Goal: Task Accomplishment & Management: Use online tool/utility

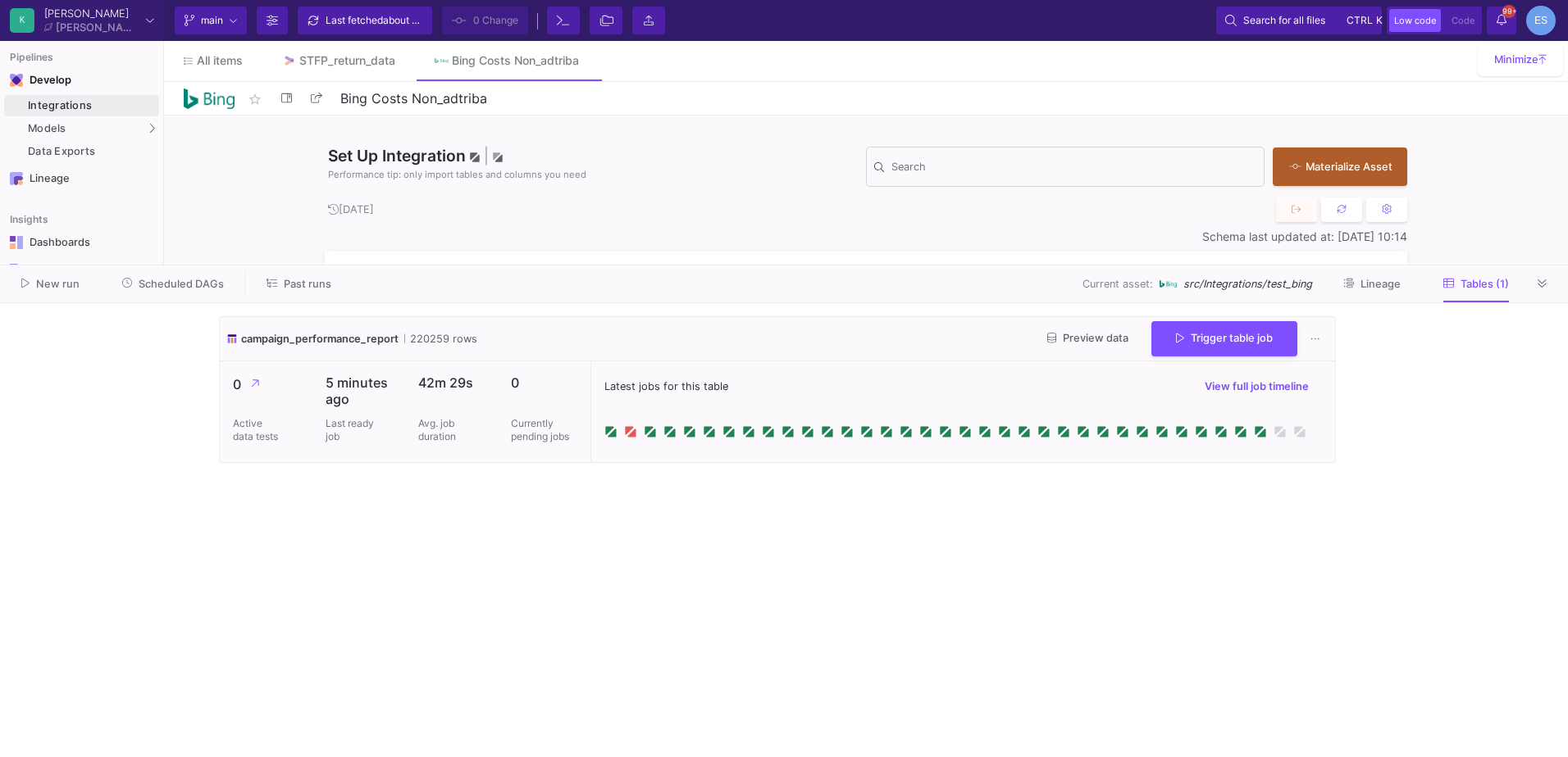
click at [268, 283] on icon at bounding box center [272, 283] width 11 height 8
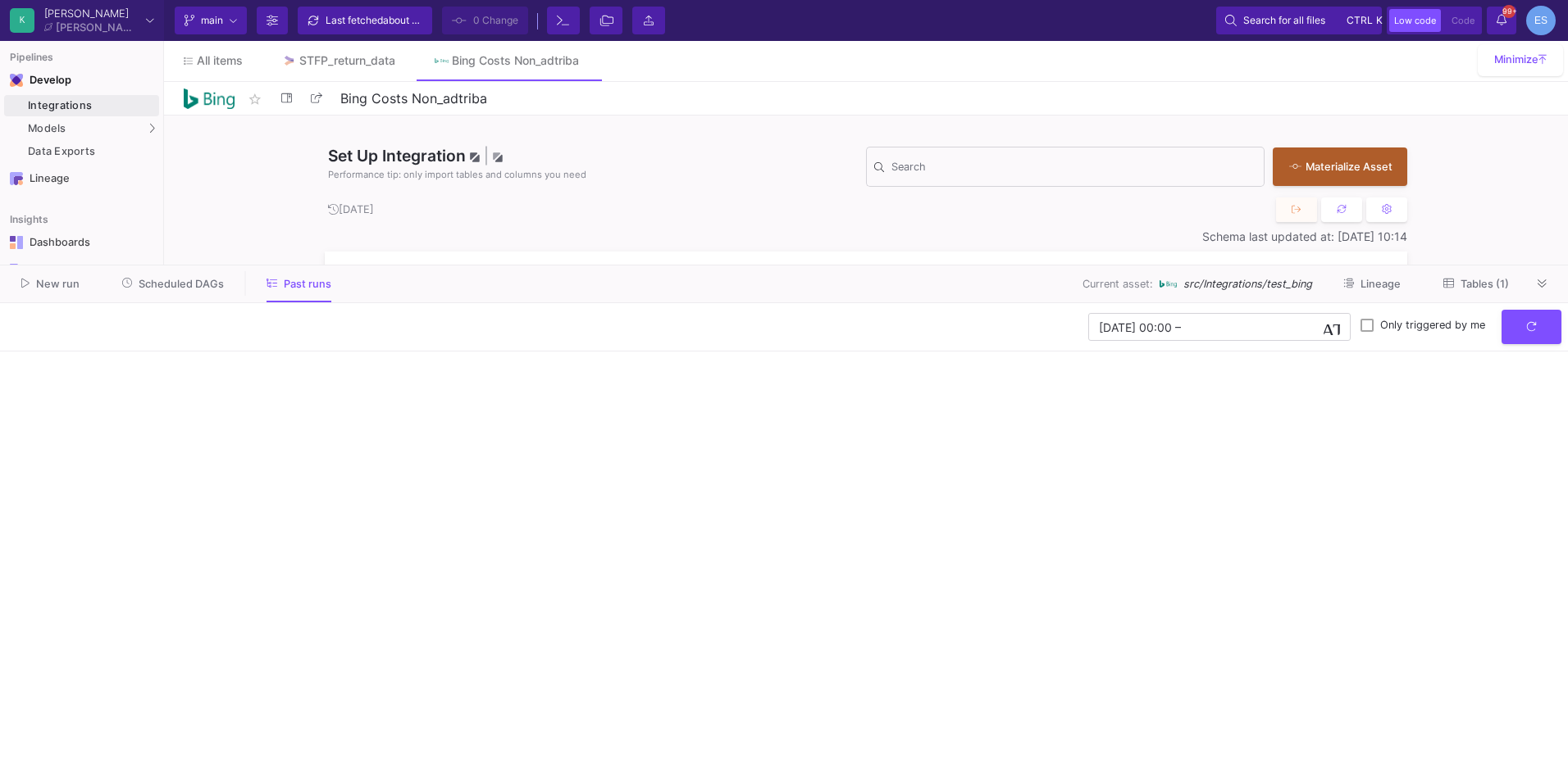
click at [139, 285] on span "Scheduled DAGs" at bounding box center [181, 283] width 85 height 12
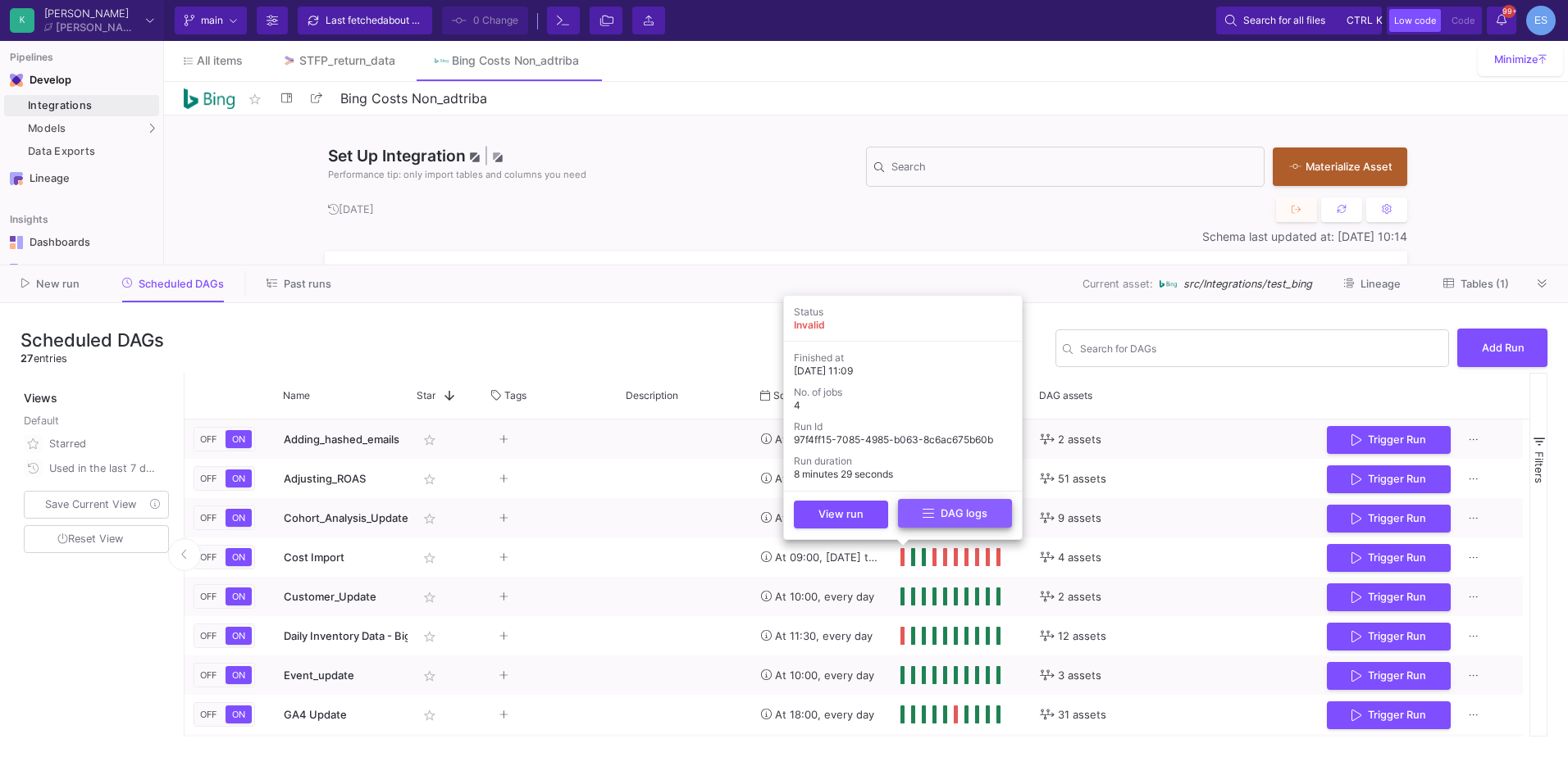
click at [920, 520] on button "DAG logs" at bounding box center [955, 513] width 114 height 28
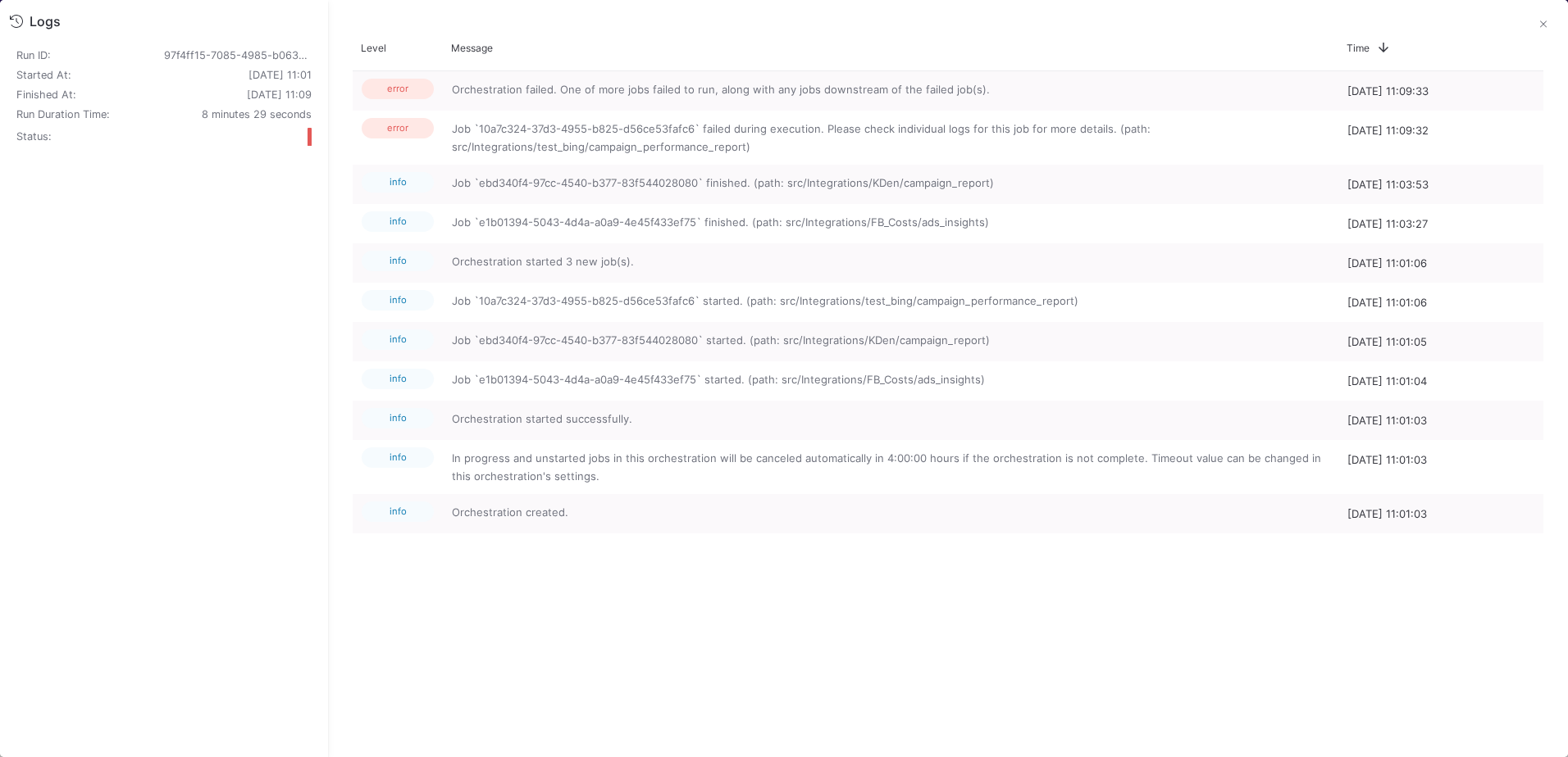
click at [1561, 15] on mat-sidenav-content "Drag here to set row groups Drag here to set column labels Level Message Time 1…" at bounding box center [948, 378] width 1240 height 757
click at [1546, 28] on button at bounding box center [1543, 25] width 33 height 33
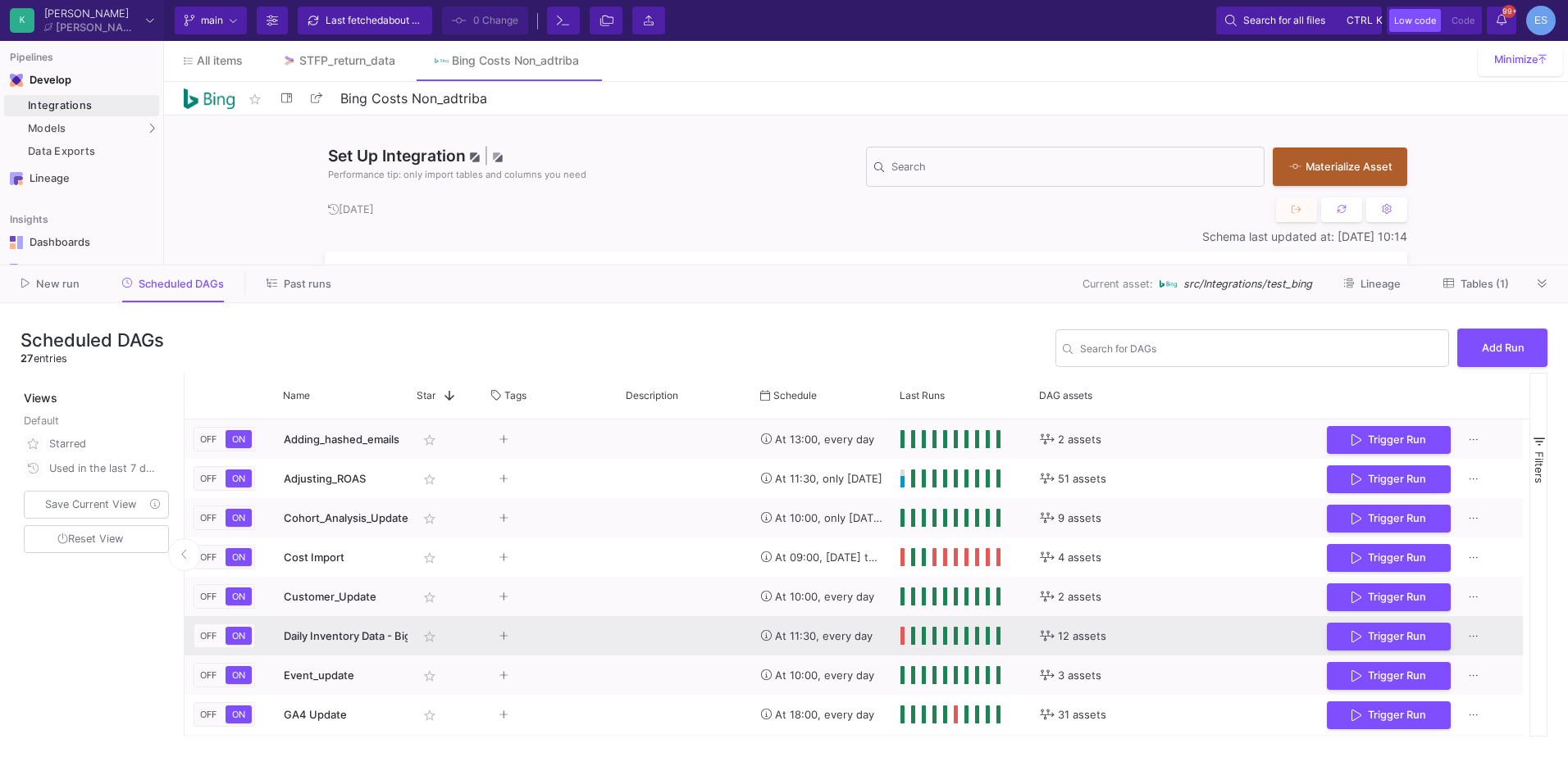
click at [900, 637] on div "Press SPACE to select this row." at bounding box center [961, 636] width 140 height 40
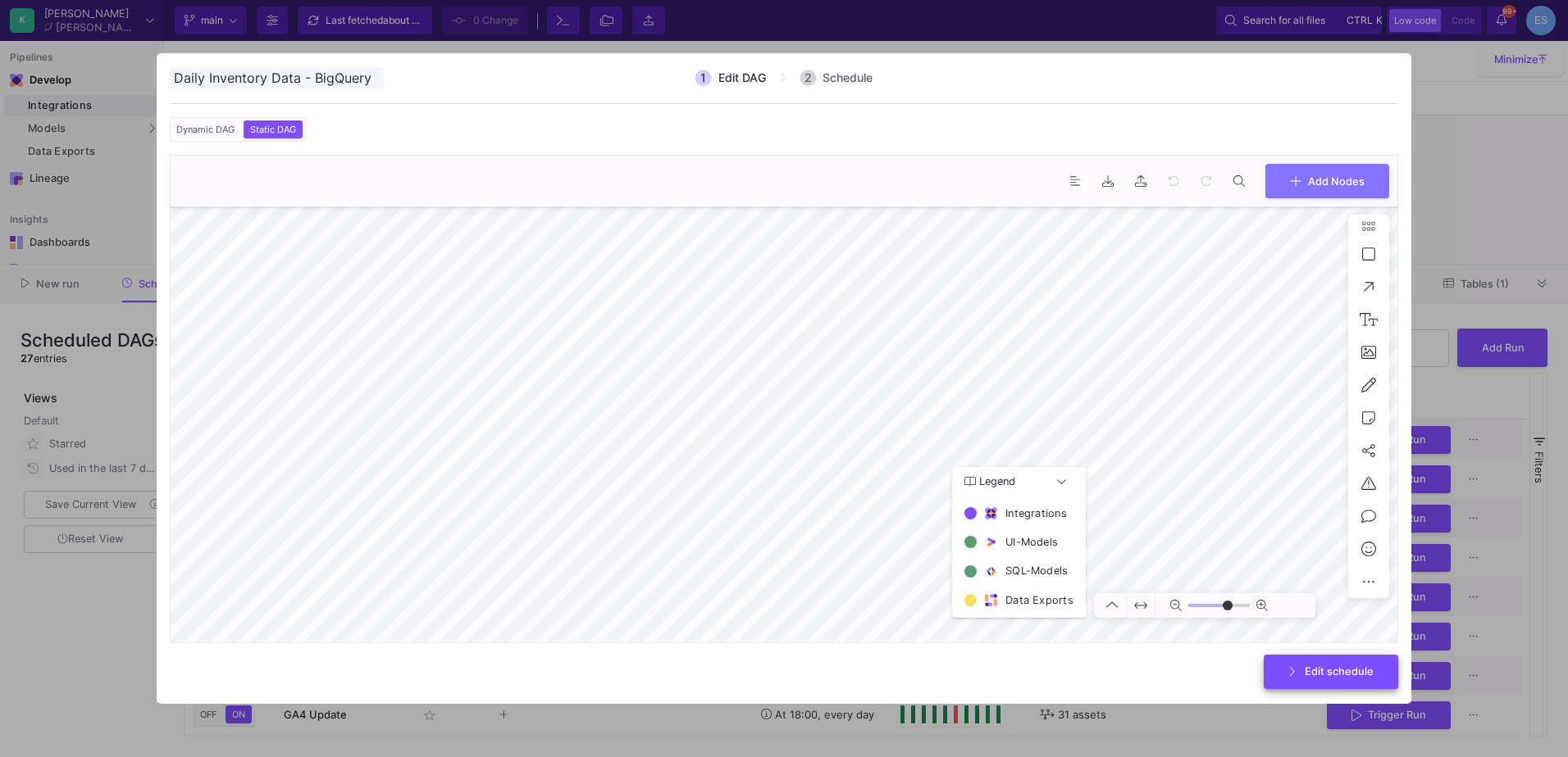
type input "0"
click at [1432, 62] on div at bounding box center [784, 378] width 1568 height 757
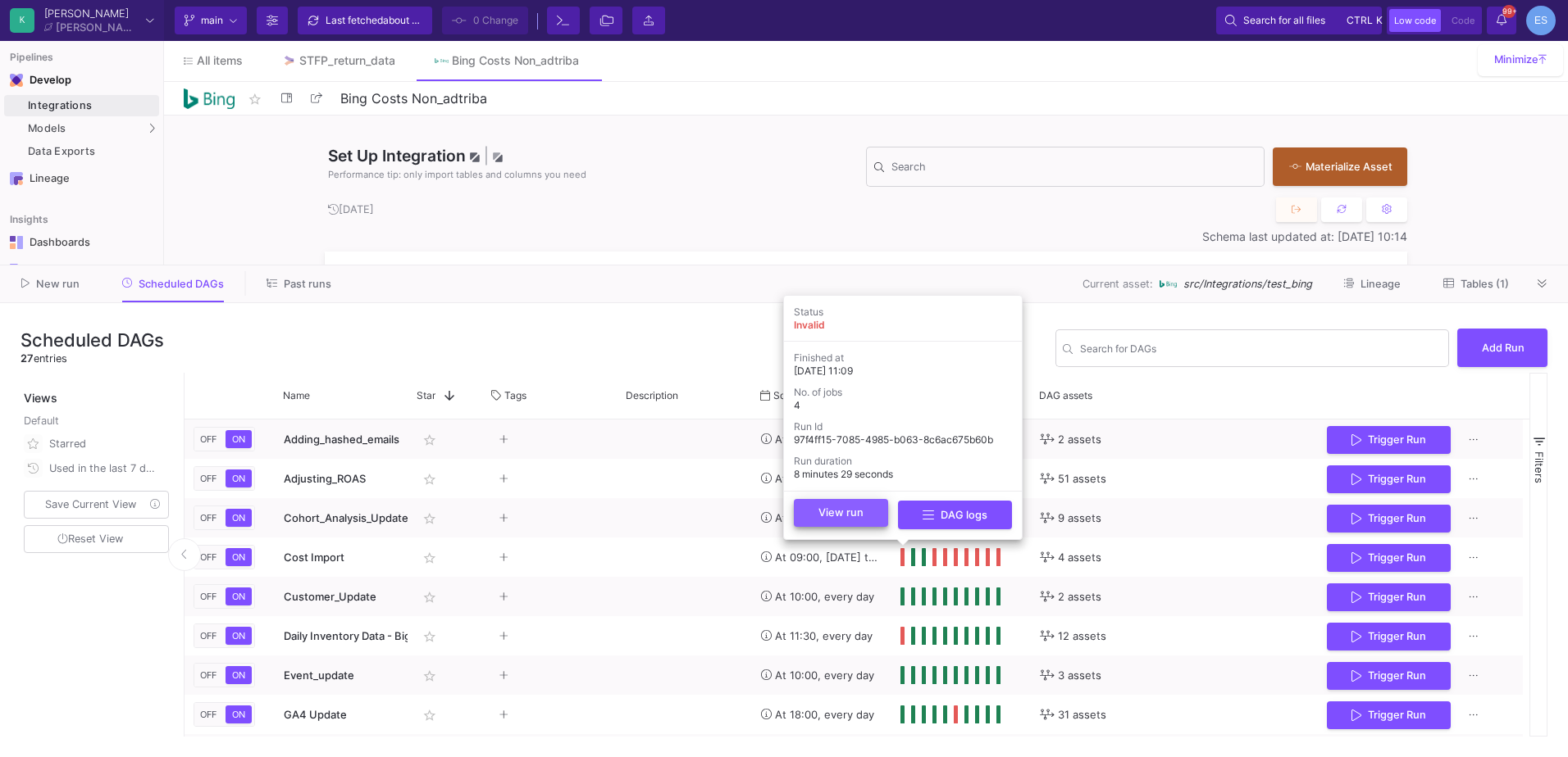
click at [867, 524] on button "View run" at bounding box center [840, 513] width 95 height 28
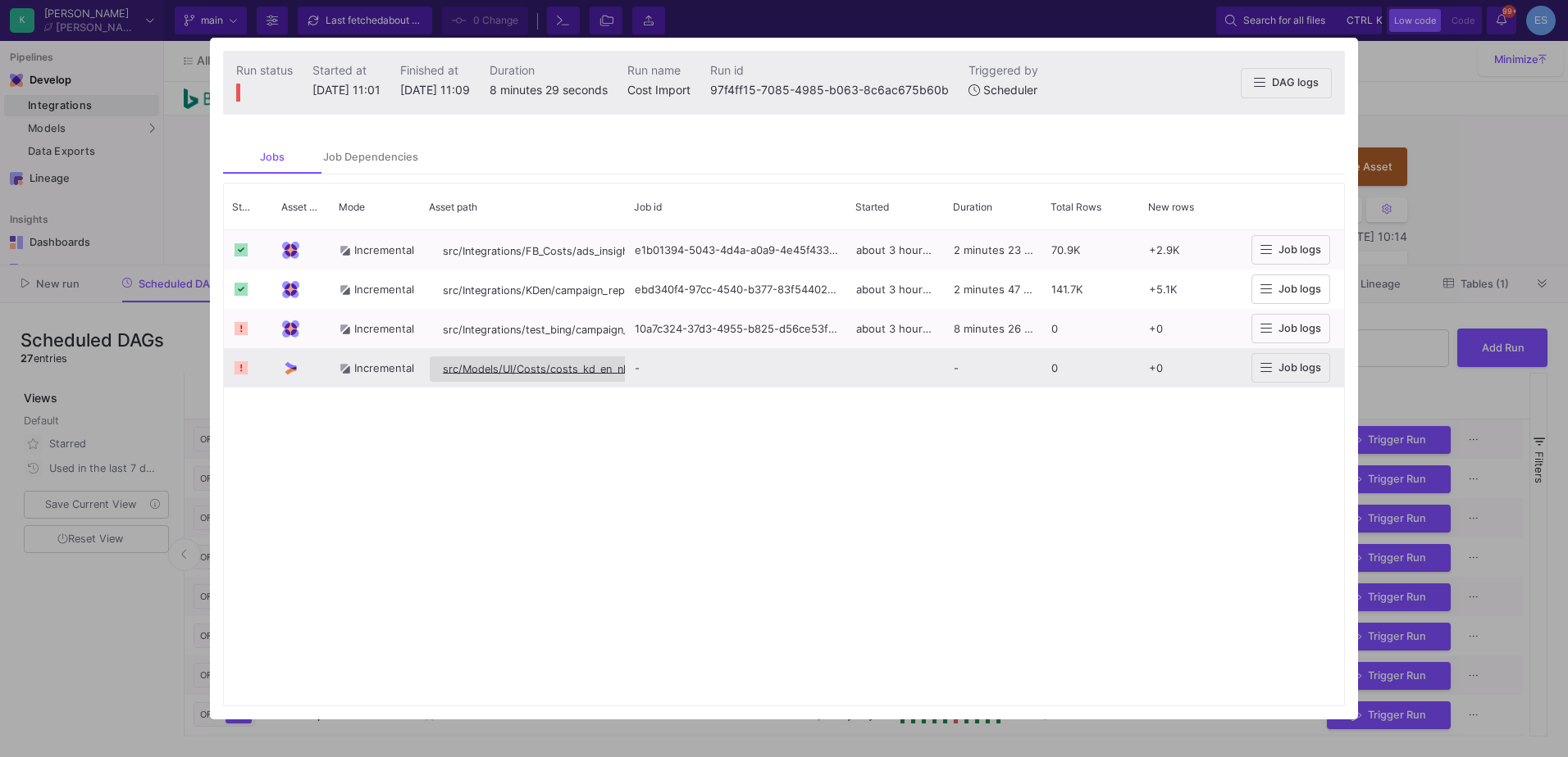
click at [584, 374] on span "src/Models/UI/Costs/costs_kd_en_nl" at bounding box center [534, 368] width 183 height 12
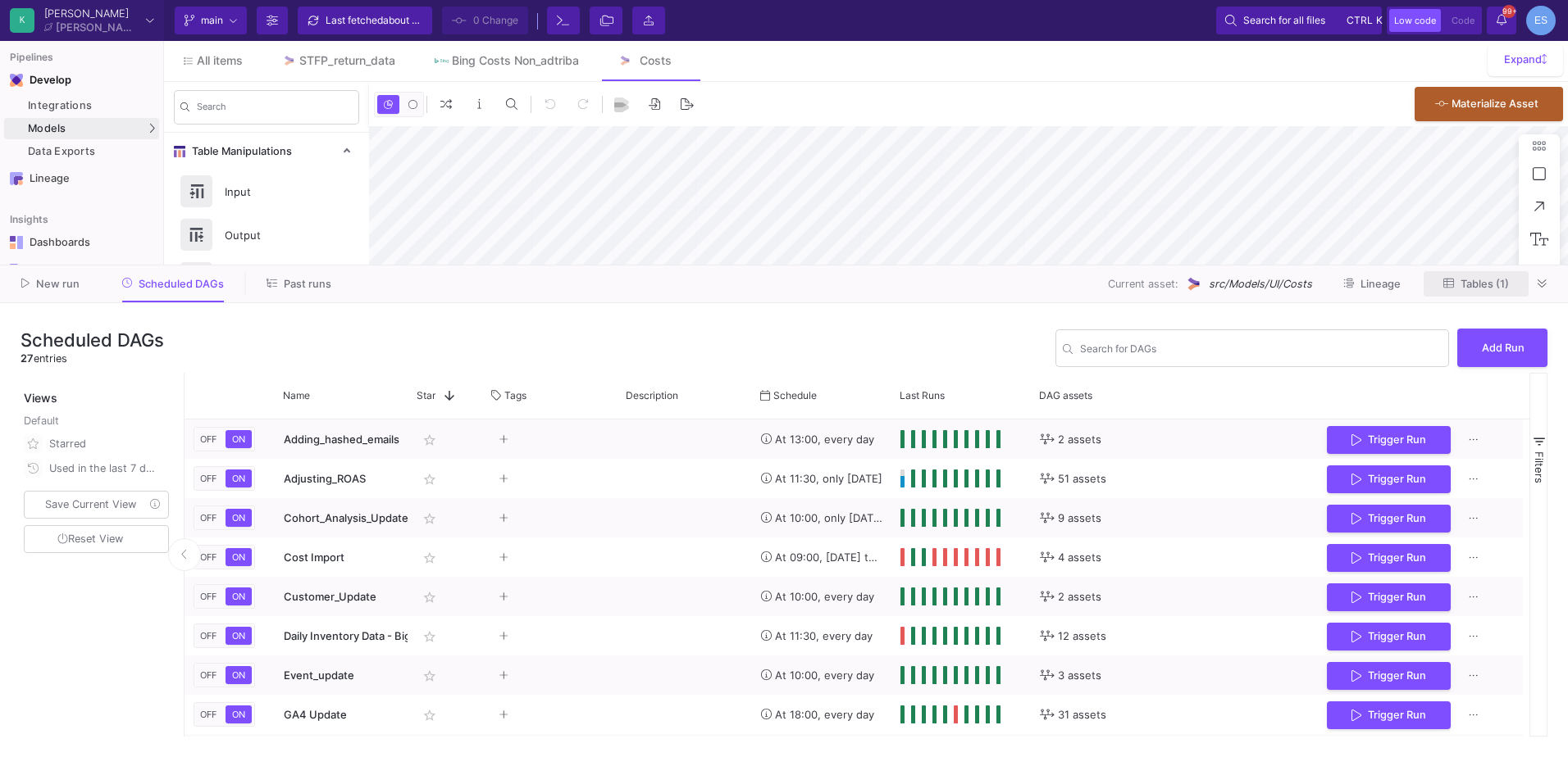
click at [1492, 288] on span "Tables (1)" at bounding box center [1484, 283] width 49 height 12
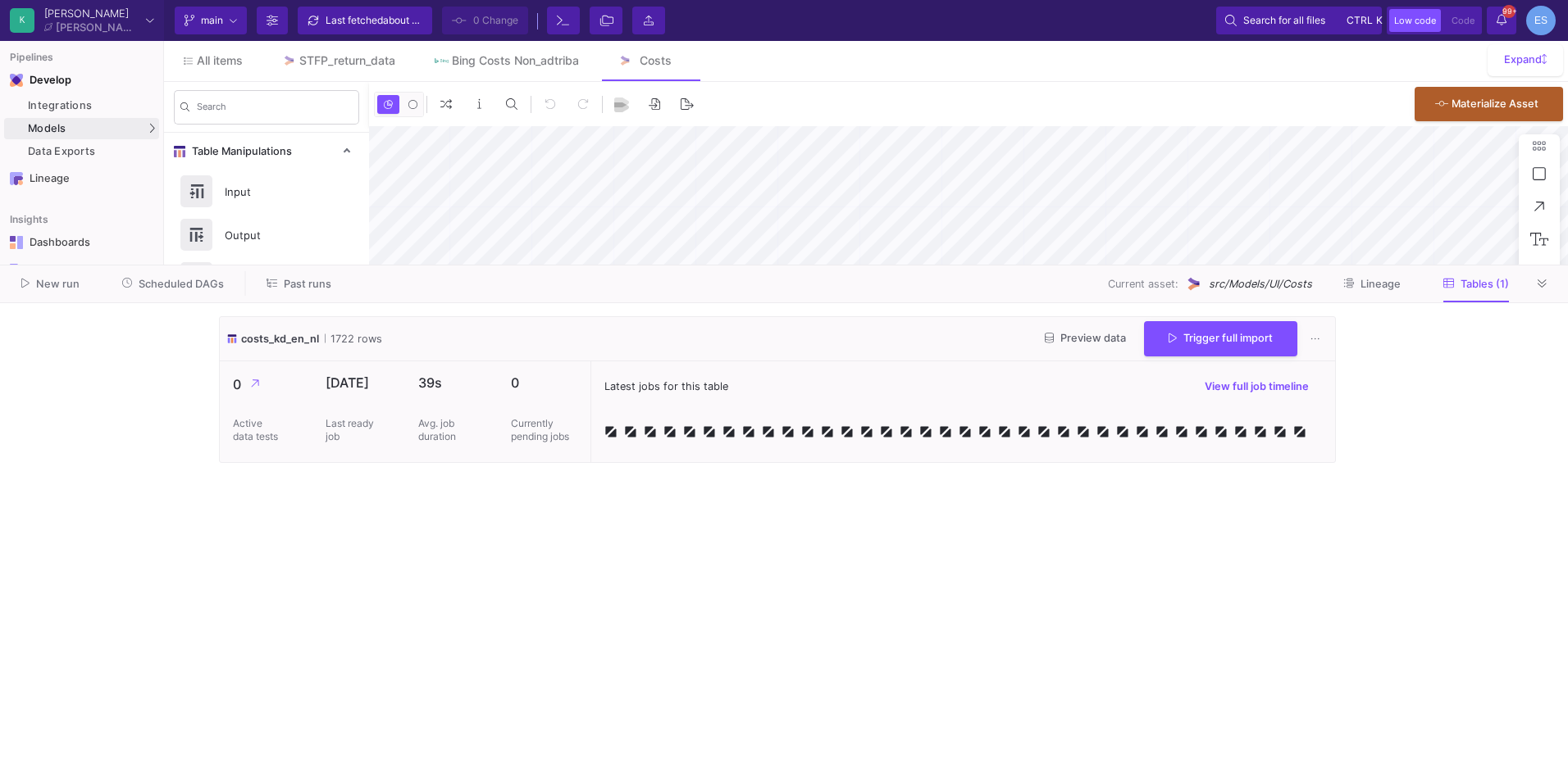
type input "-16"
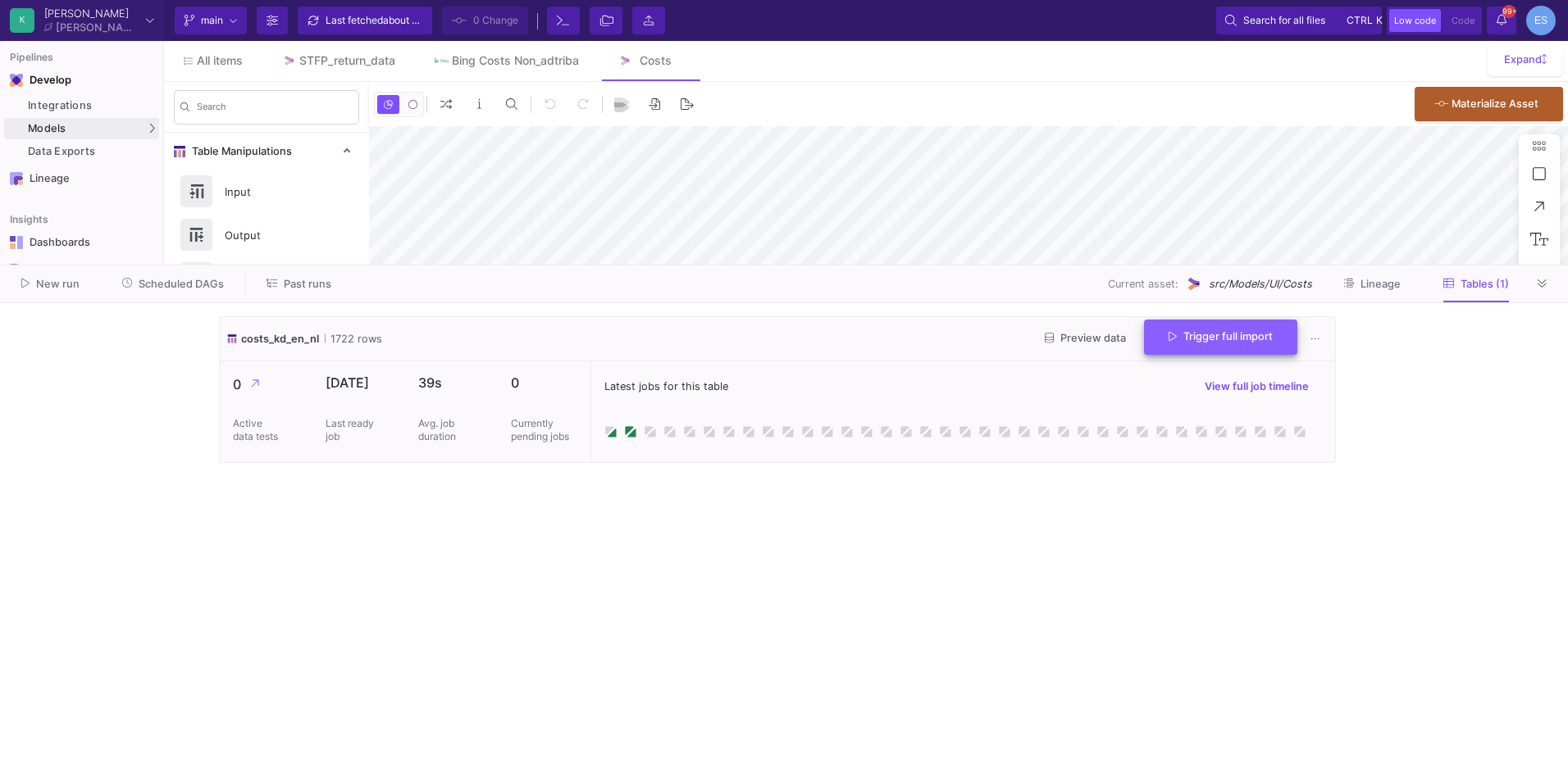
click at [1200, 334] on span "Trigger full import" at bounding box center [1220, 335] width 104 height 12
click at [163, 285] on span "Scheduled DAGs" at bounding box center [181, 283] width 85 height 12
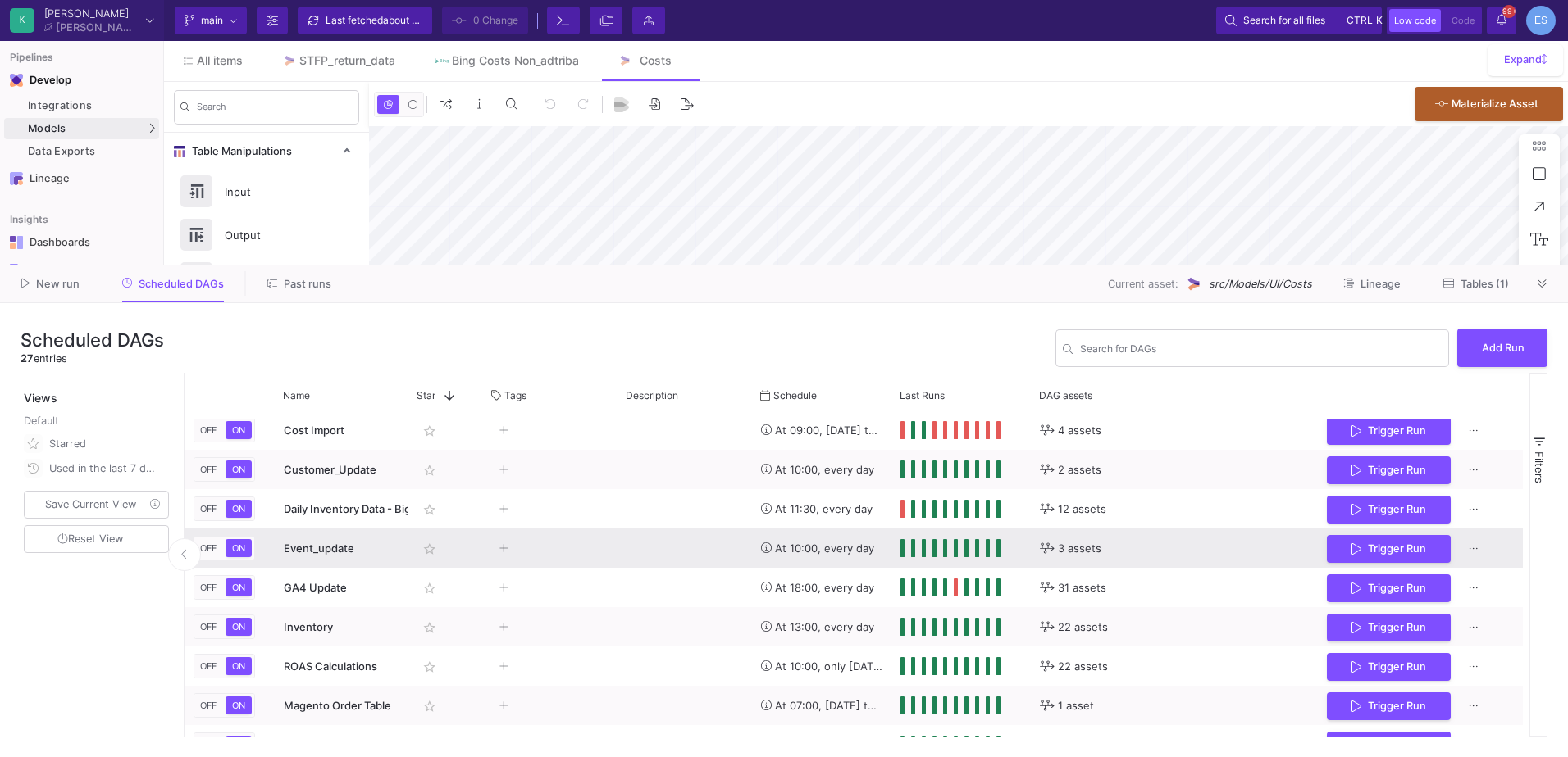
scroll to position [164, 0]
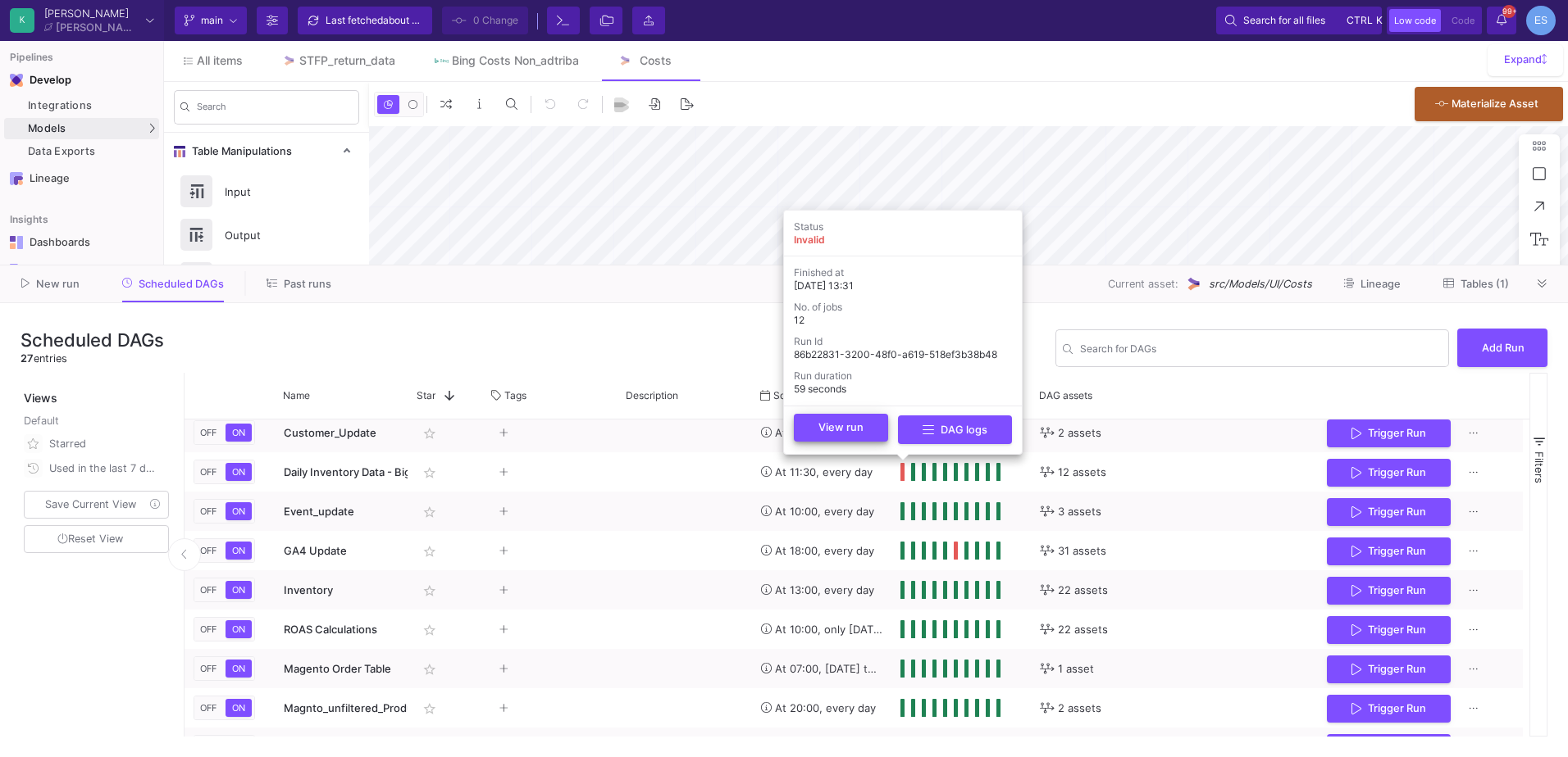
click at [871, 432] on button "View run" at bounding box center [840, 427] width 95 height 28
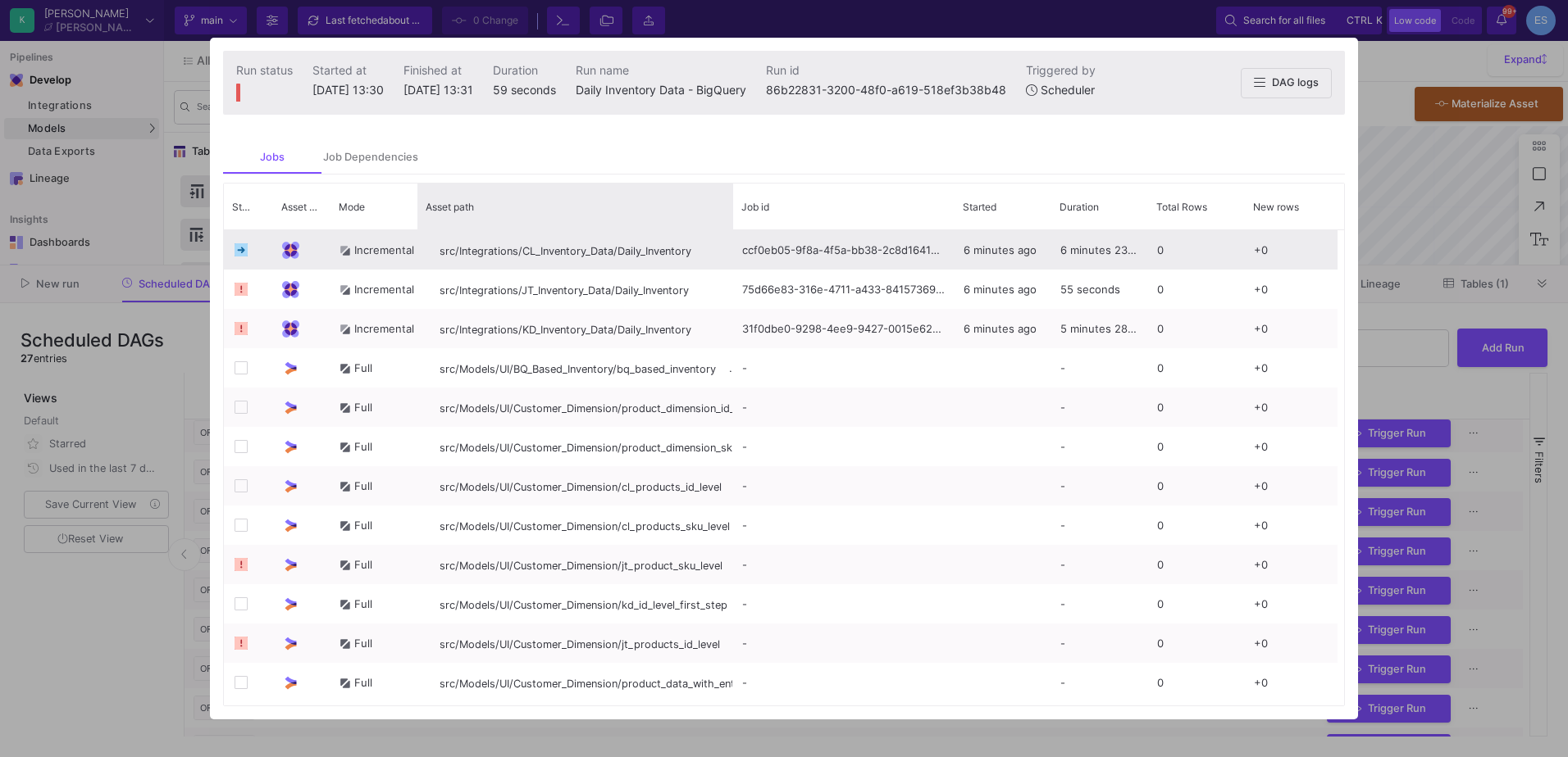
drag, startPoint x: 628, startPoint y: 219, endPoint x: 733, endPoint y: 232, distance: 105.8
click at [733, 232] on div "Status Asset Type Mode" at bounding box center [784, 445] width 1119 height 522
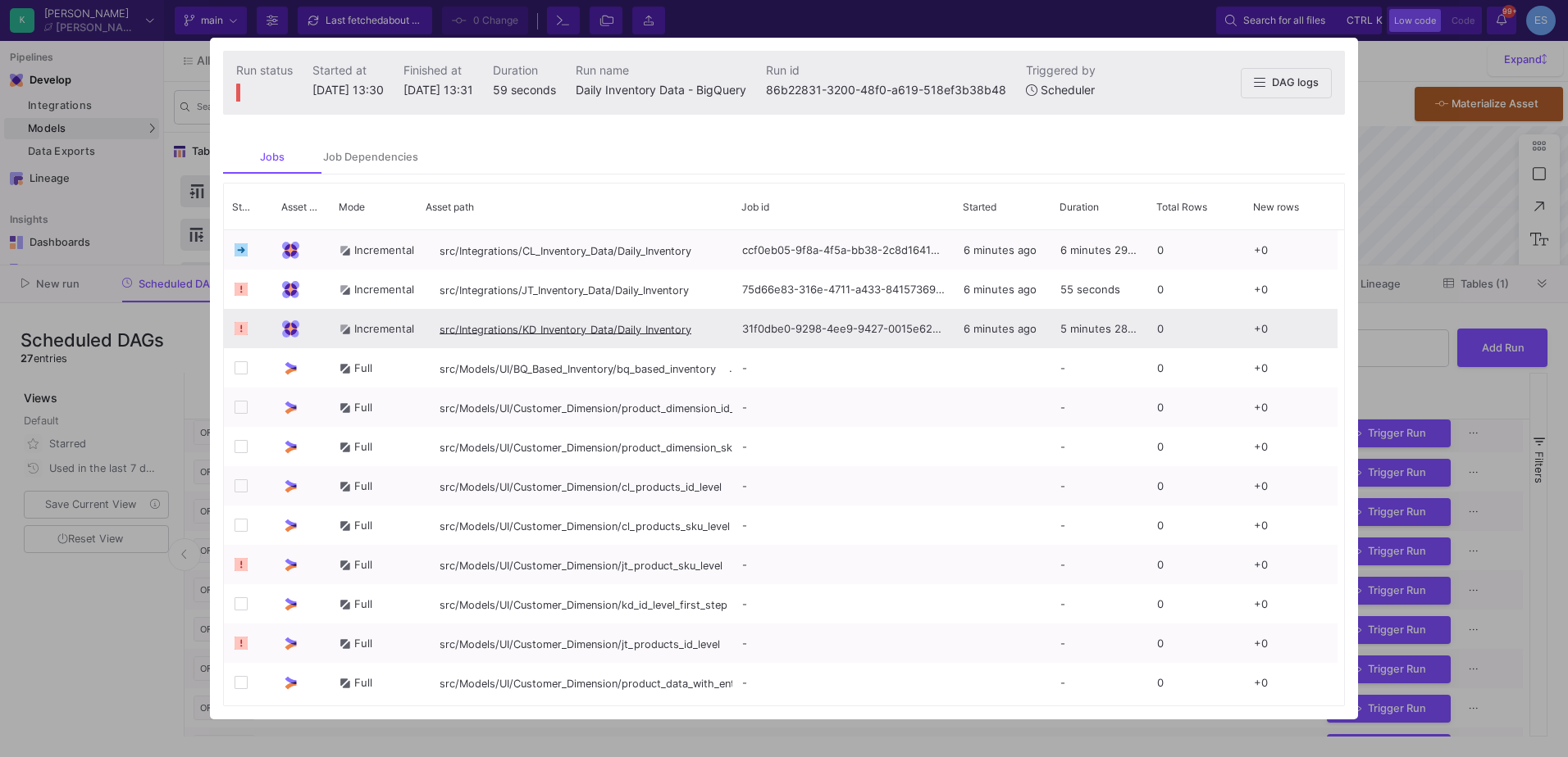
click at [543, 338] on button "src/Integrations/KD_Inventory_Data/Daily_Inventory" at bounding box center [565, 330] width 278 height 26
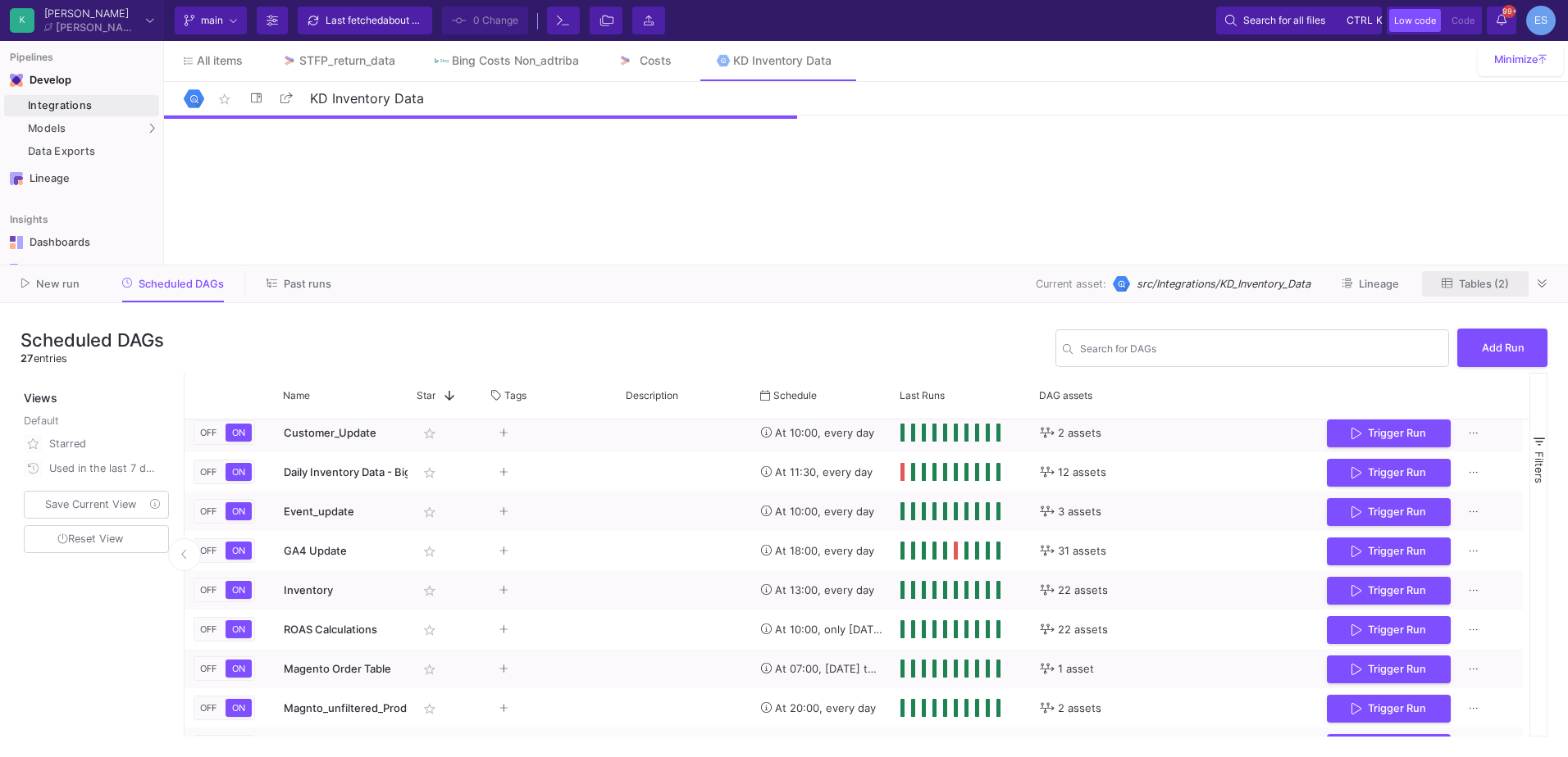
click at [1479, 287] on span "Tables (2)" at bounding box center [1483, 283] width 50 height 12
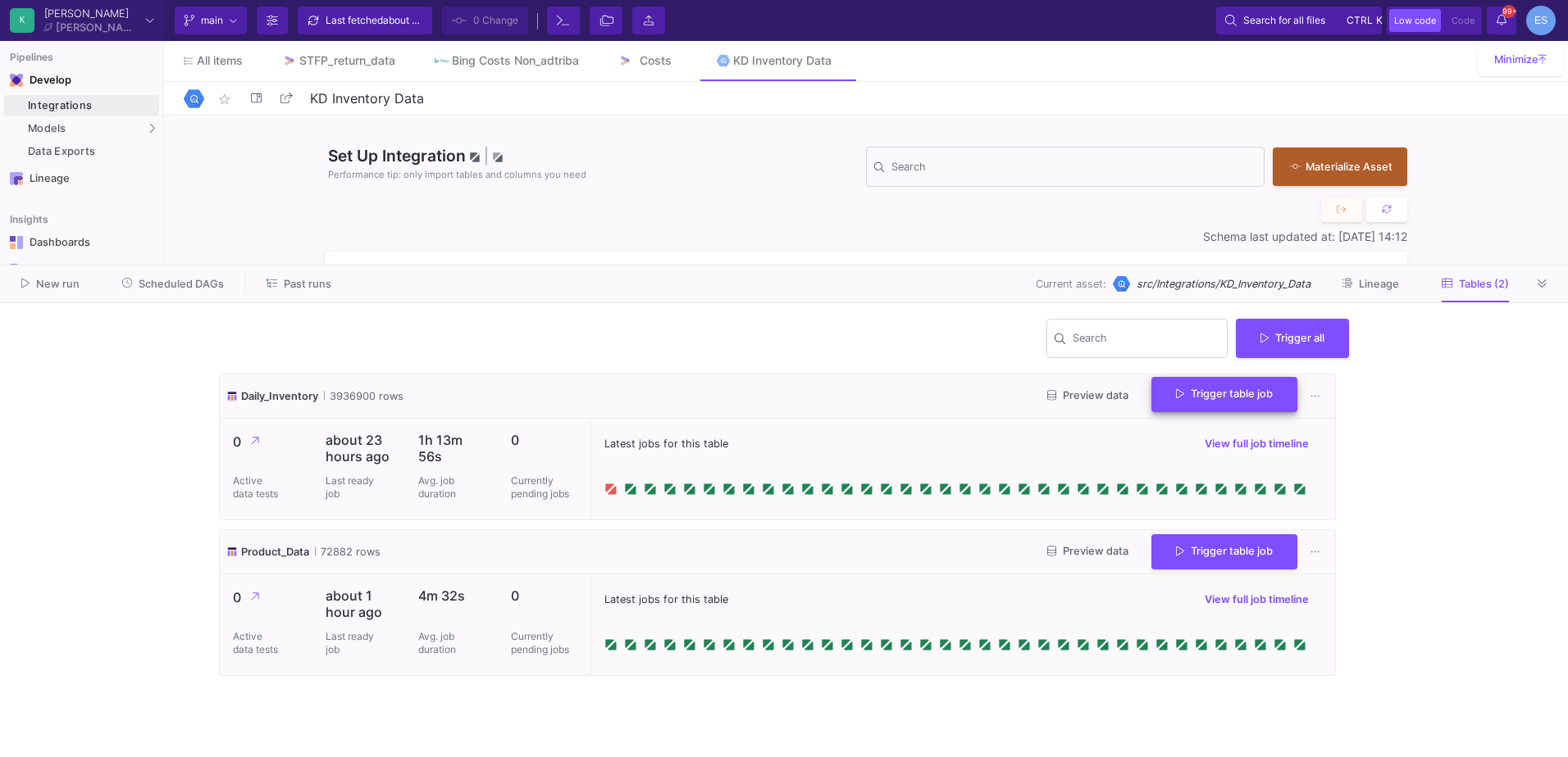
click at [1248, 402] on button "Trigger table job" at bounding box center [1223, 394] width 146 height 35
click at [1247, 450] on button "Full import" at bounding box center [1218, 436] width 137 height 40
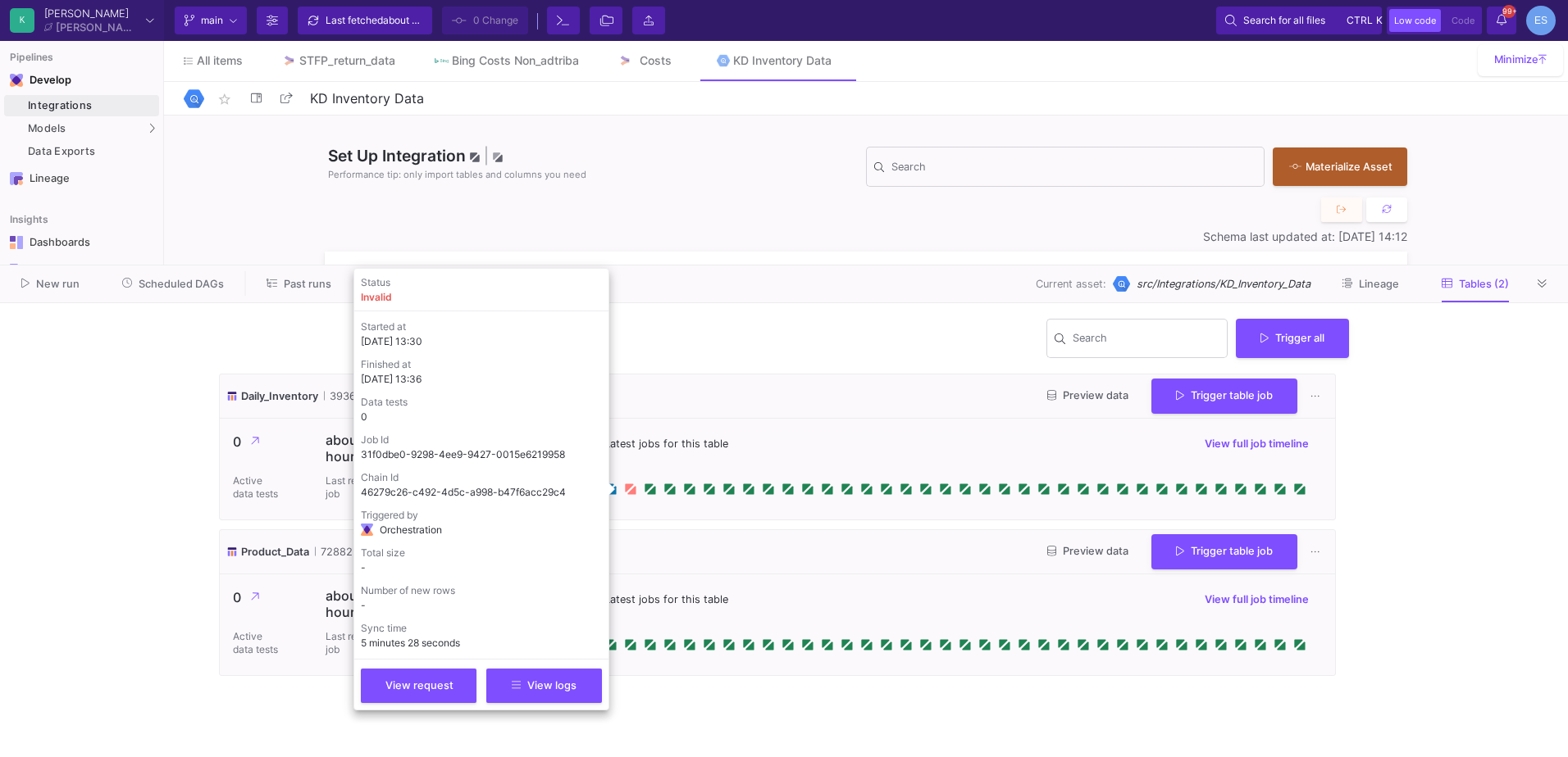
click at [633, 486] on icon at bounding box center [631, 489] width 13 height 13
click at [543, 694] on button "View logs" at bounding box center [544, 684] width 116 height 34
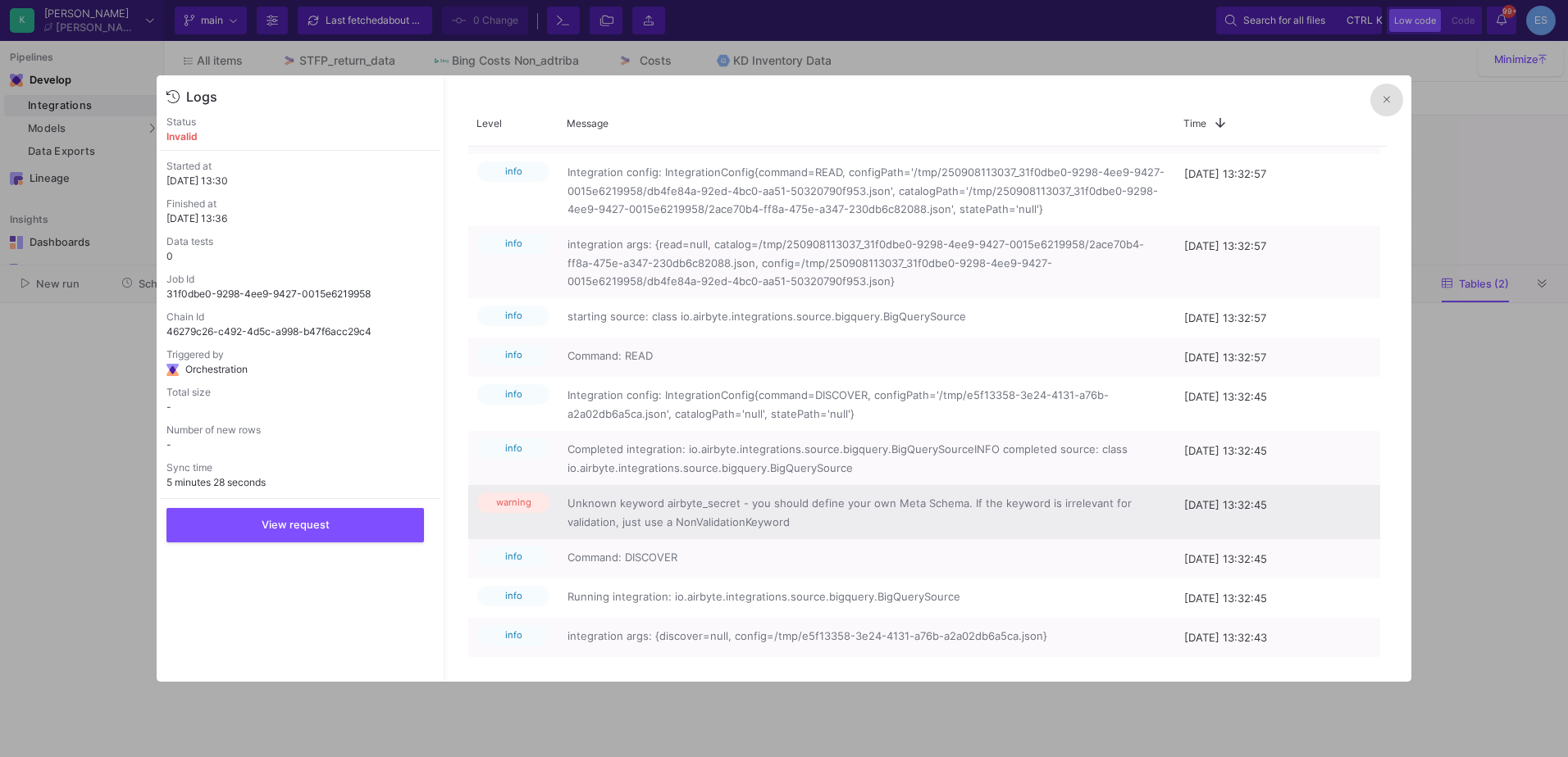
scroll to position [827, 0]
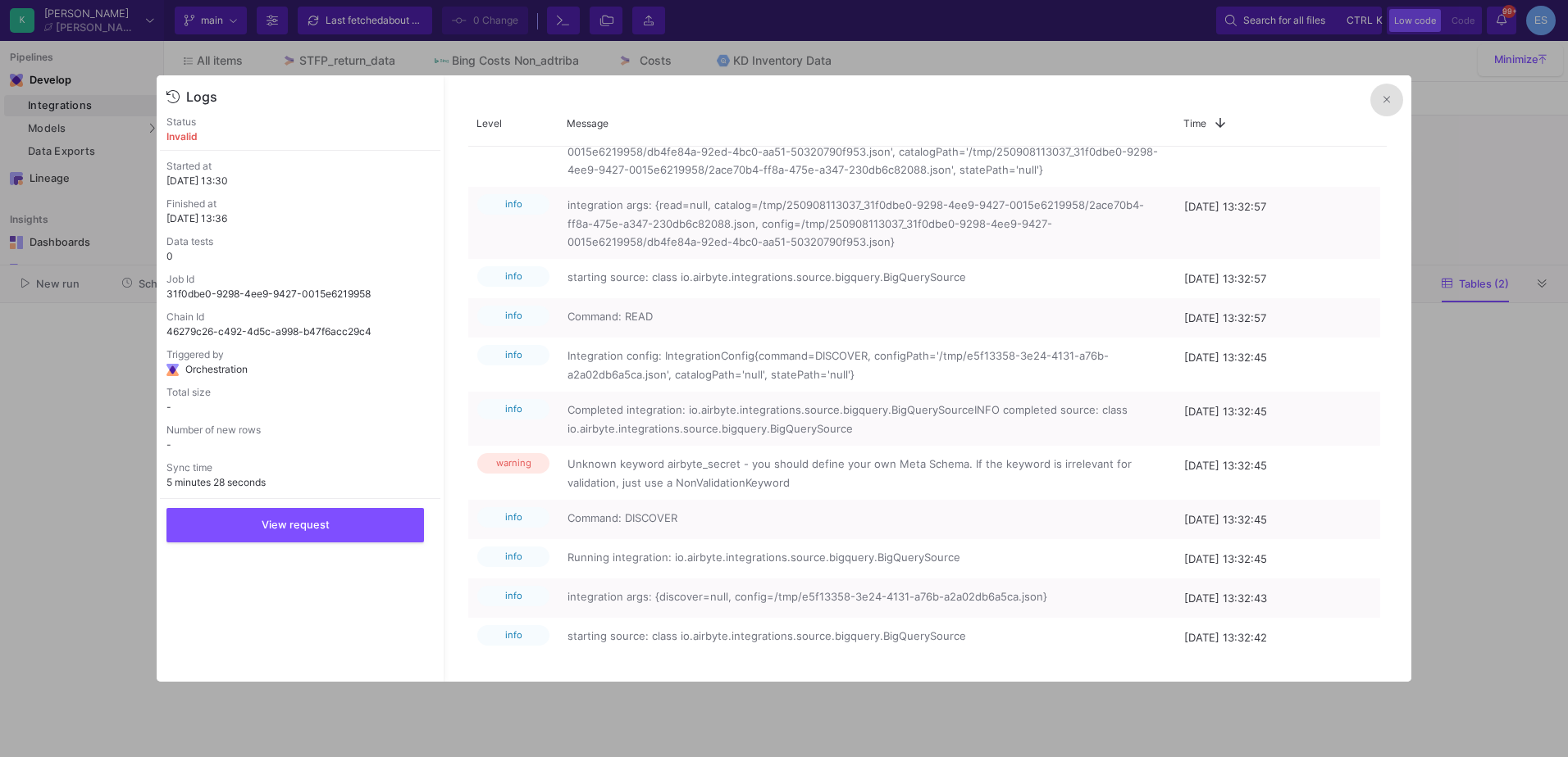
click at [1381, 99] on button at bounding box center [1387, 100] width 33 height 33
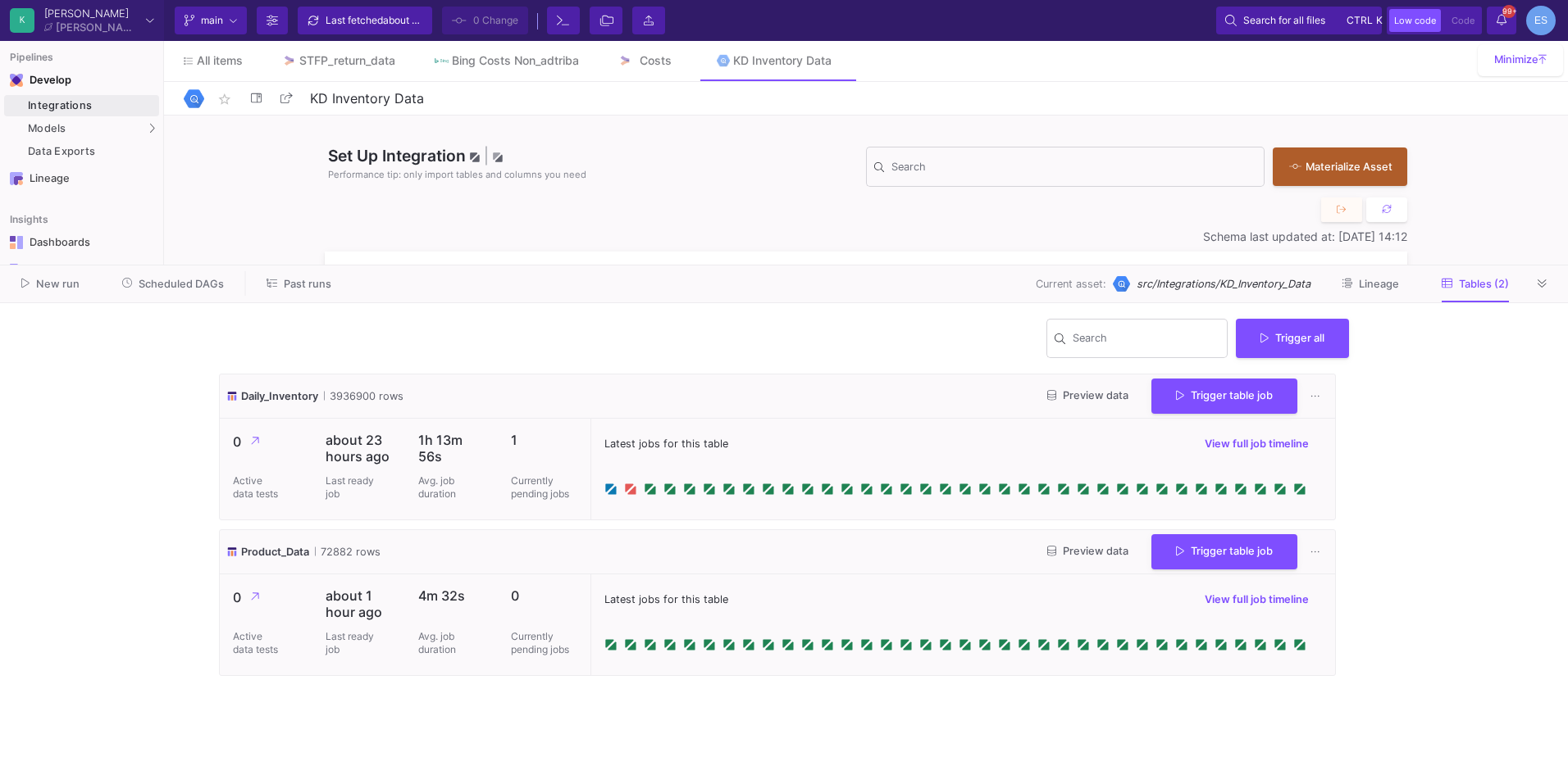
click at [280, 288] on span "Past runs" at bounding box center [299, 283] width 64 height 12
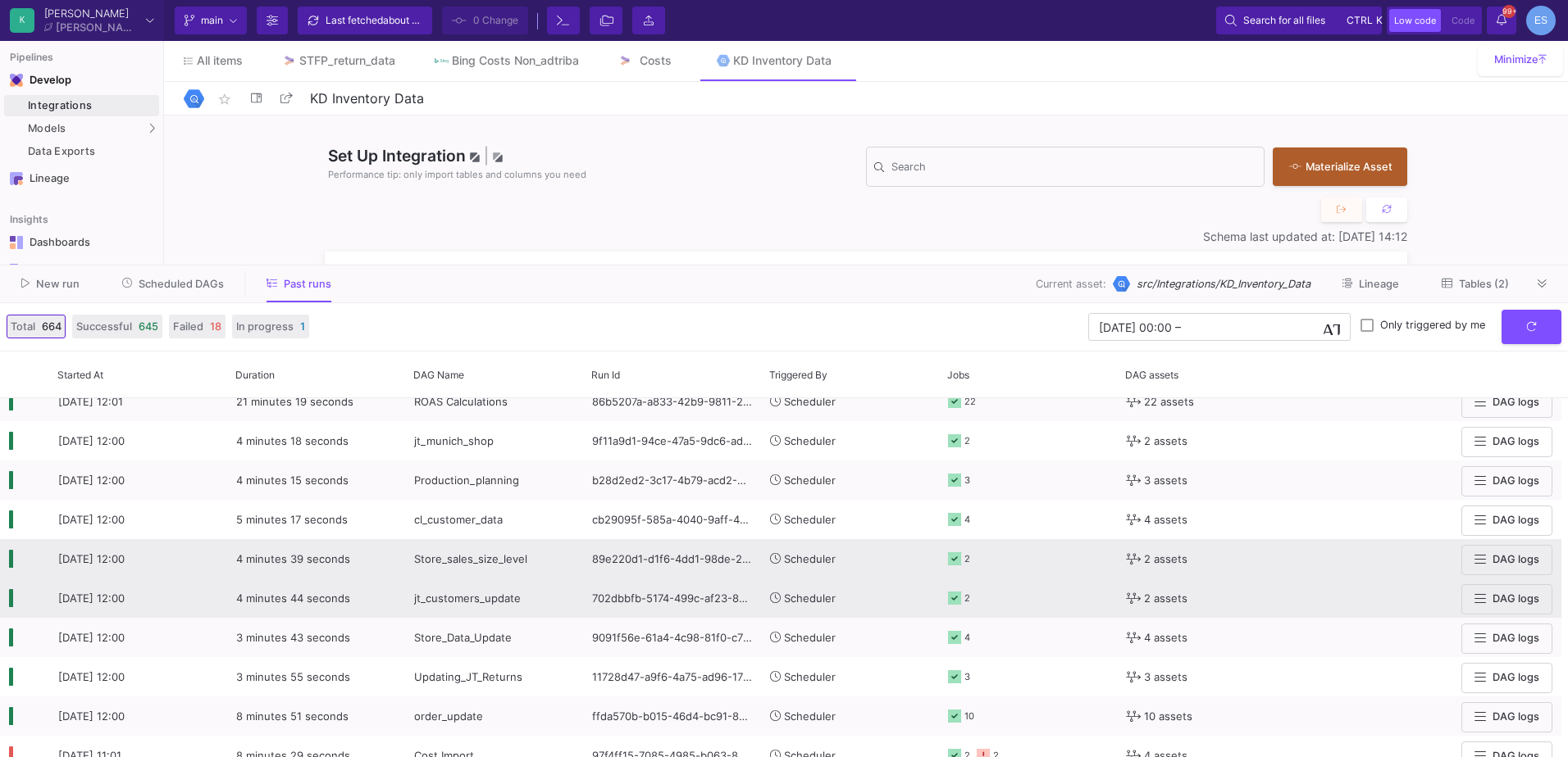
scroll to position [246, 0]
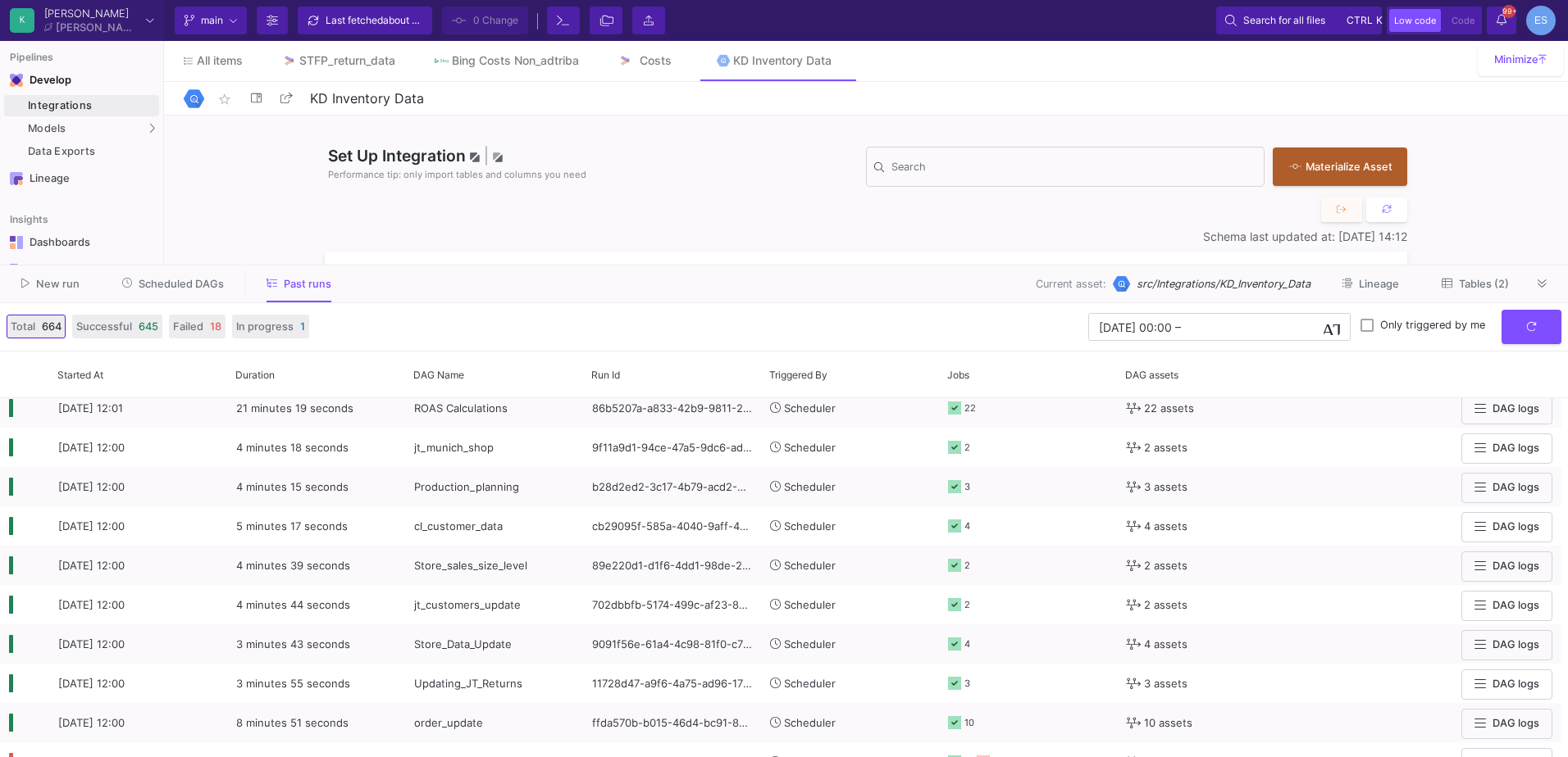
click at [1477, 287] on span "Tables (2)" at bounding box center [1483, 283] width 50 height 12
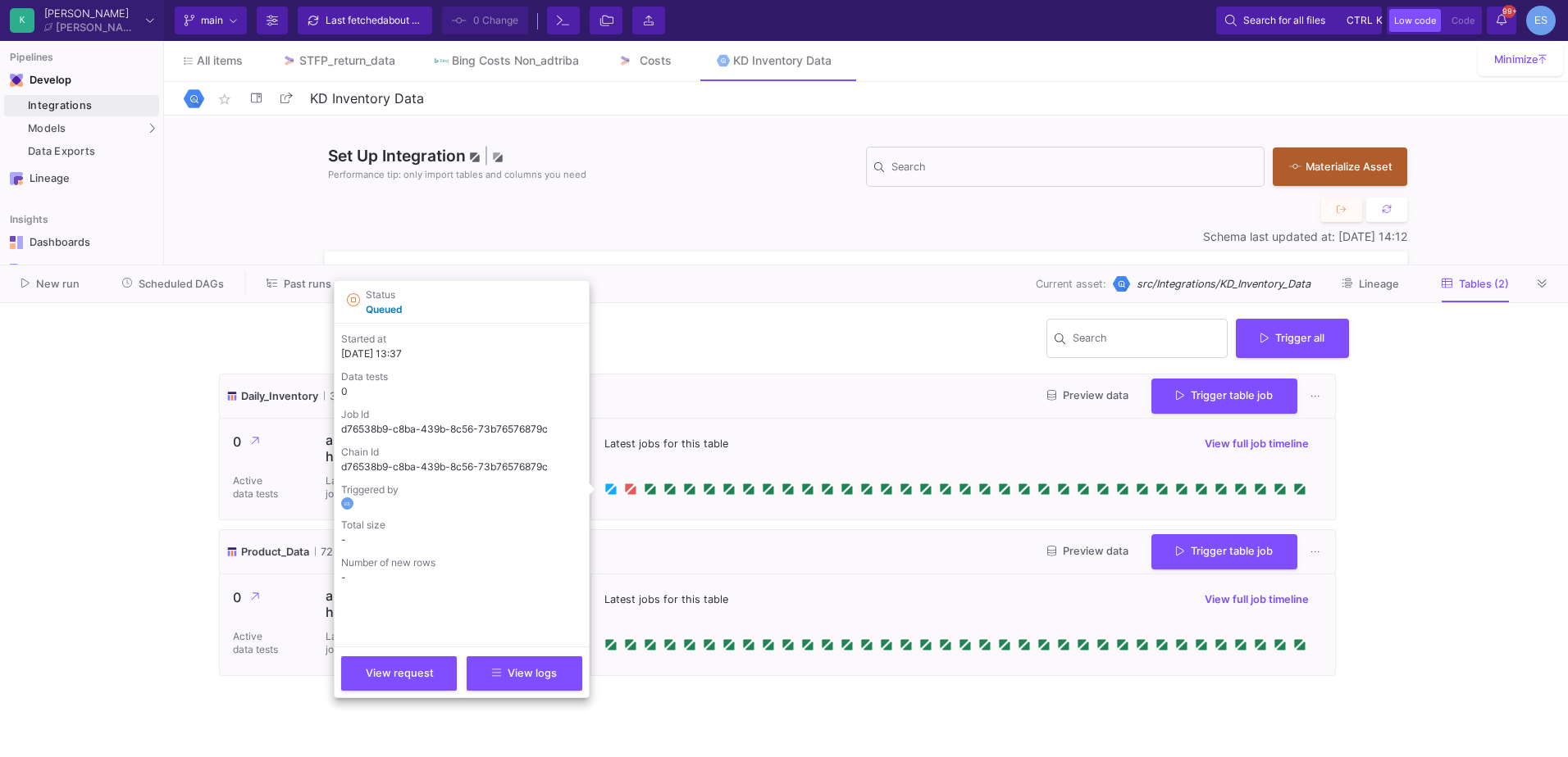
click at [612, 493] on icon at bounding box center [611, 490] width 8 height 8
click at [349, 299] on icon at bounding box center [353, 299] width 13 height 13
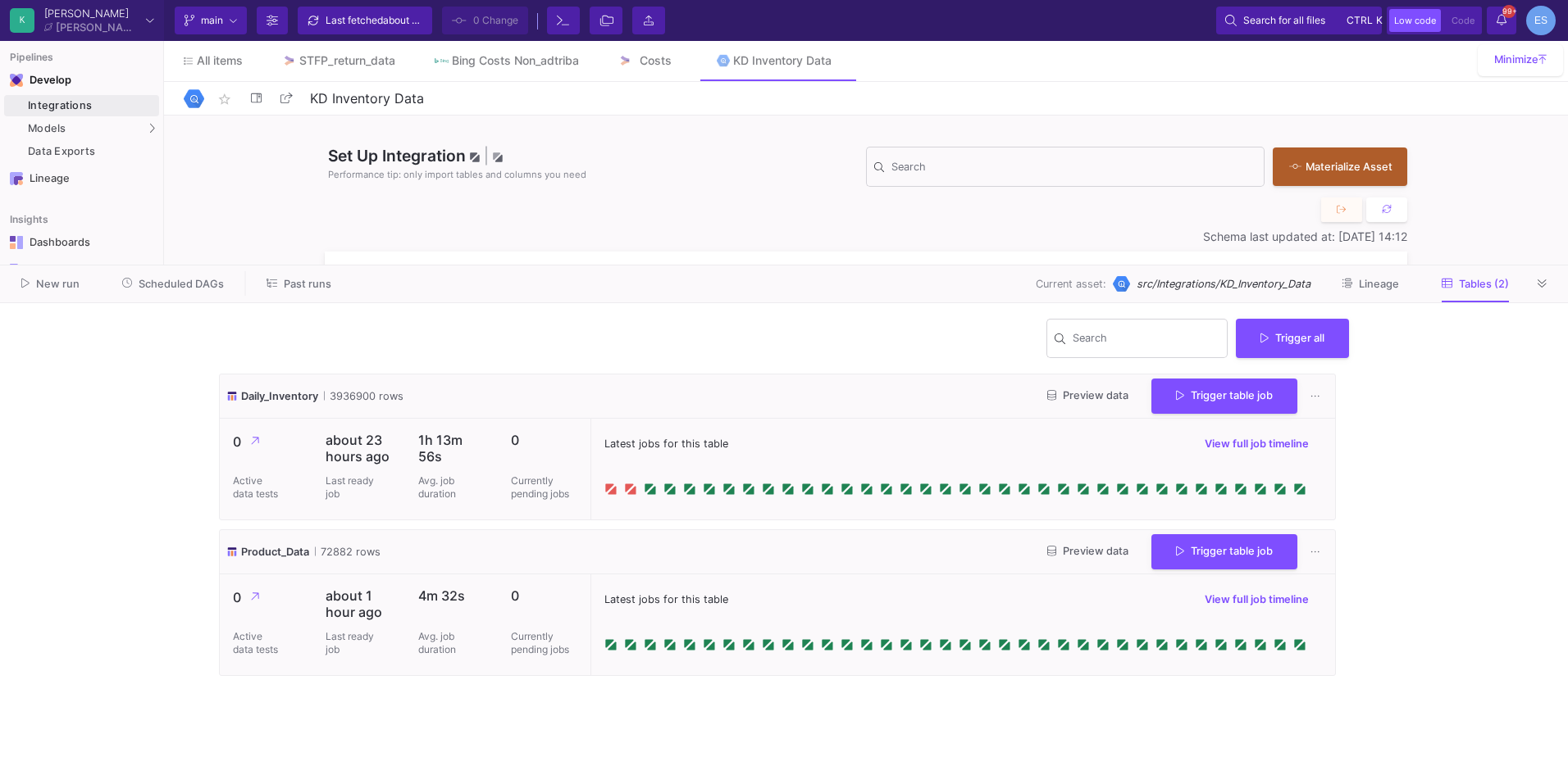
click at [778, 389] on div "Daily_Inventory 3936900 rows Preview data Trigger table job" at bounding box center [777, 397] width 1115 height 44
click at [1287, 408] on button "Trigger table job" at bounding box center [1223, 394] width 146 height 35
drag, startPoint x: 1249, startPoint y: 496, endPoint x: 1254, endPoint y: 482, distance: 14.9
click at [1249, 490] on div "Full import Incremental import" at bounding box center [1218, 456] width 139 height 80
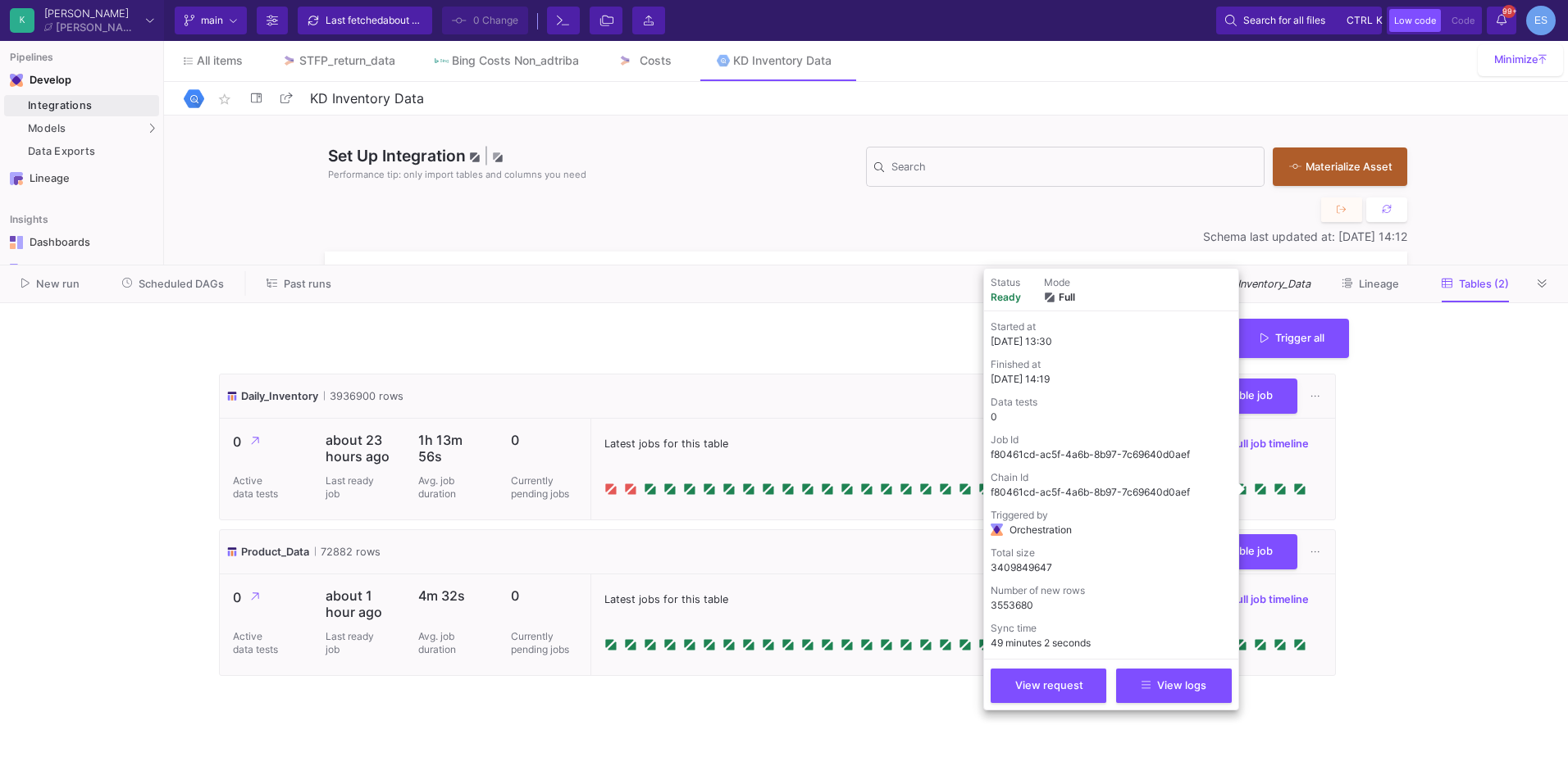
click at [1254, 481] on div "Latest jobs for this table View full job timeline" at bounding box center [962, 469] width 744 height 101
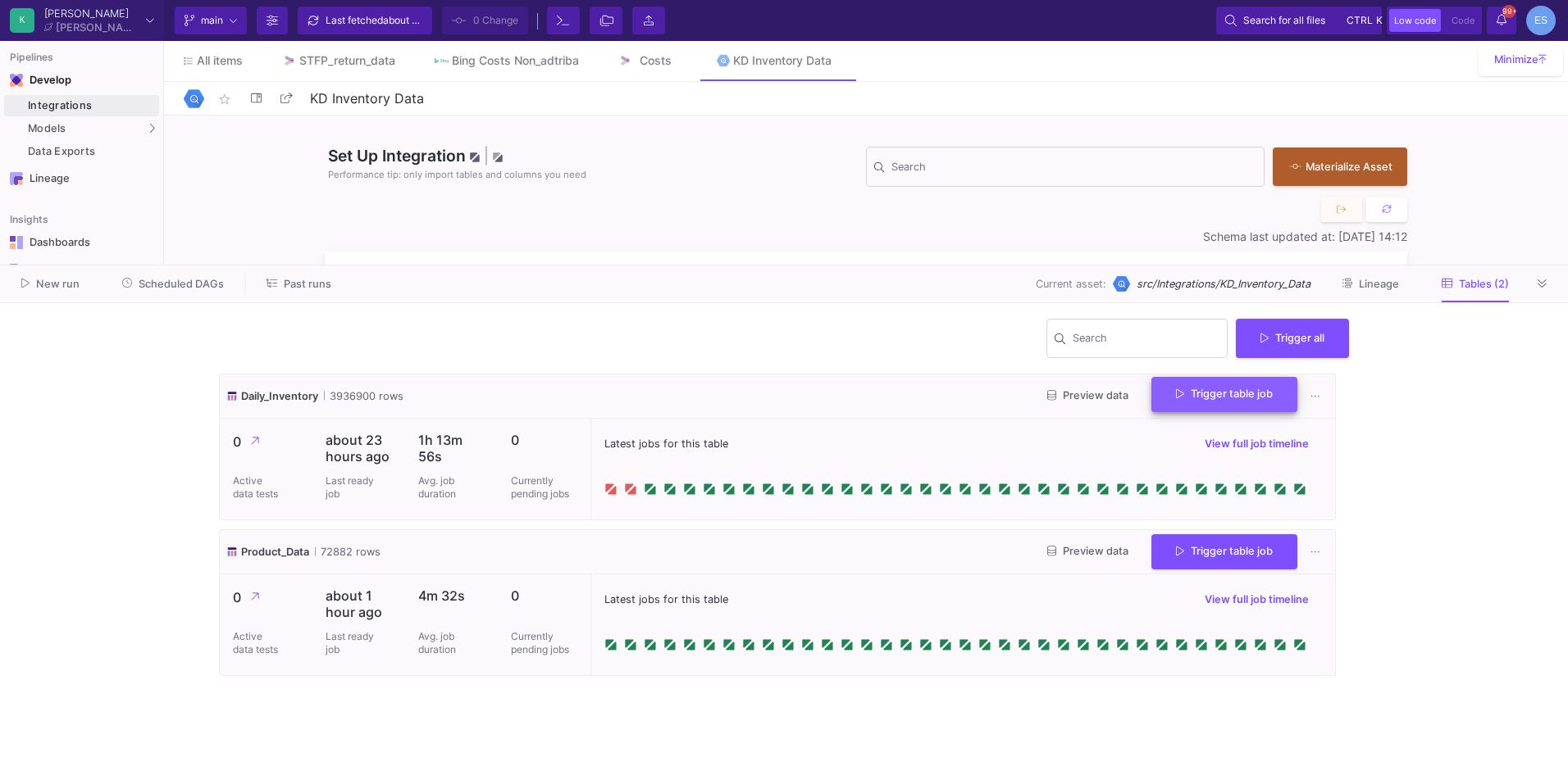
click at [1251, 406] on button "Trigger table job" at bounding box center [1223, 394] width 146 height 35
click at [1256, 469] on button "Incremental import" at bounding box center [1218, 476] width 137 height 40
